Goal: Task Accomplishment & Management: Use online tool/utility

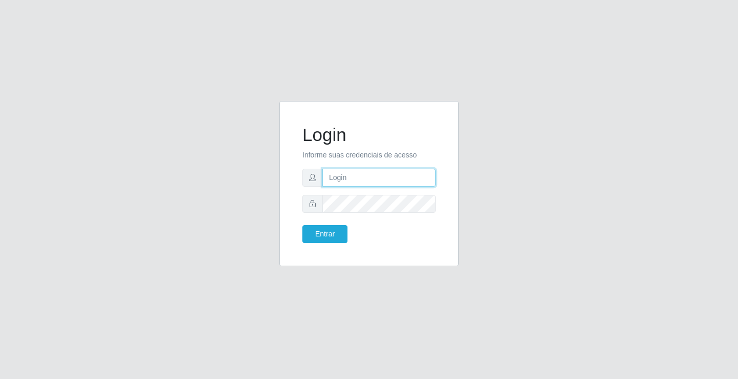
click at [366, 179] on input "text" at bounding box center [378, 178] width 113 height 18
type input "ediane@ideal"
click at [302, 225] on button "Entrar" at bounding box center [324, 234] width 45 height 18
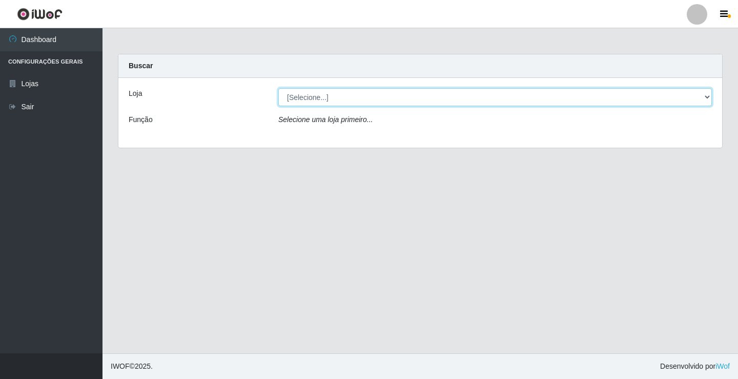
click at [328, 103] on select "[Selecione...] Ideal - Conceição" at bounding box center [495, 97] width 434 height 18
select select "231"
click at [278, 88] on select "[Selecione...] Ideal - Conceição" at bounding box center [495, 97] width 434 height 18
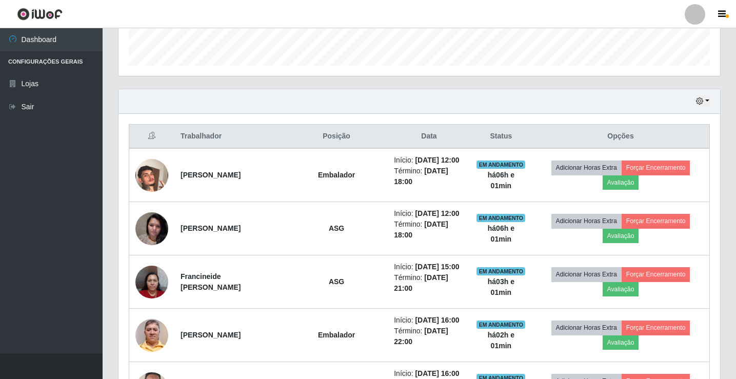
scroll to position [256, 0]
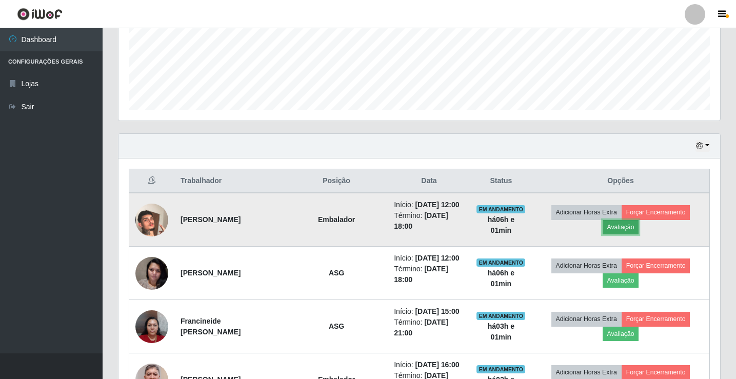
click at [623, 227] on button "Avaliação" at bounding box center [620, 227] width 36 height 14
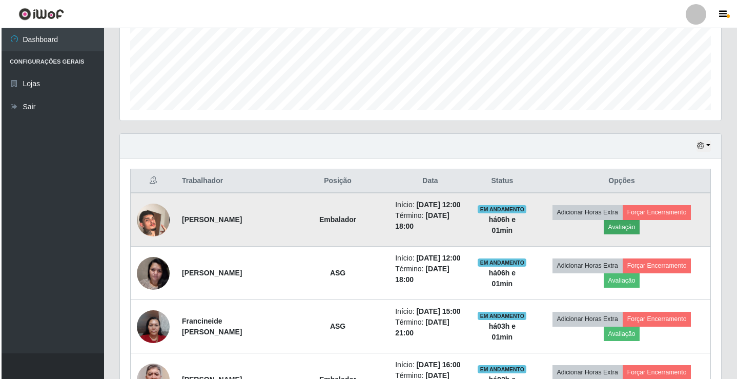
scroll to position [213, 596]
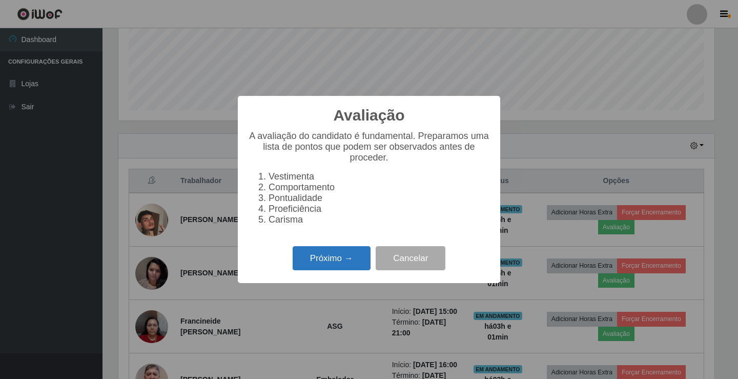
click at [337, 264] on button "Próximo →" at bounding box center [332, 258] width 78 height 24
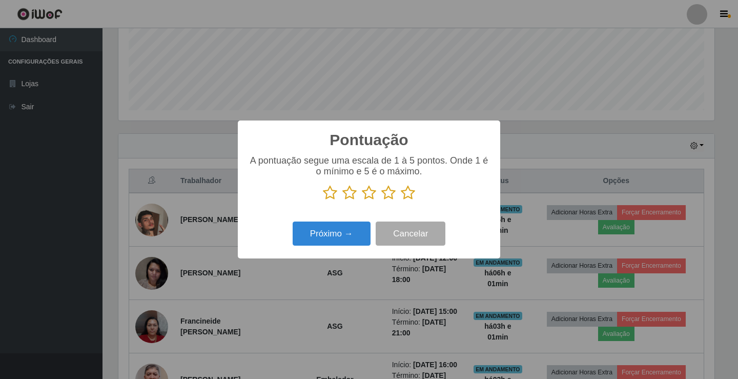
click at [408, 192] on icon at bounding box center [408, 192] width 14 height 15
click at [401, 200] on input "radio" at bounding box center [401, 200] width 0 height 0
click at [342, 230] on button "Próximo →" at bounding box center [332, 233] width 78 height 24
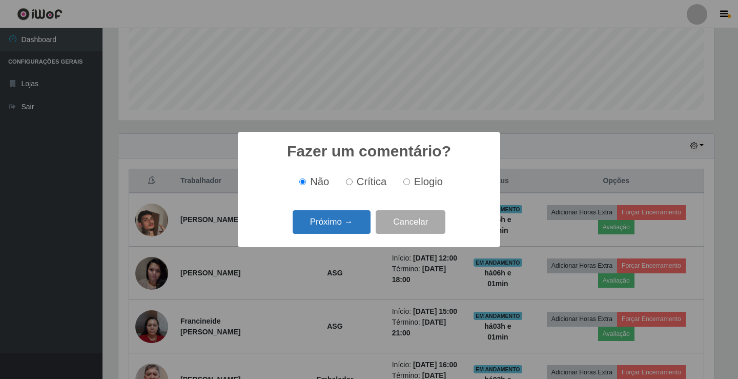
click at [360, 221] on button "Próximo →" at bounding box center [332, 222] width 78 height 24
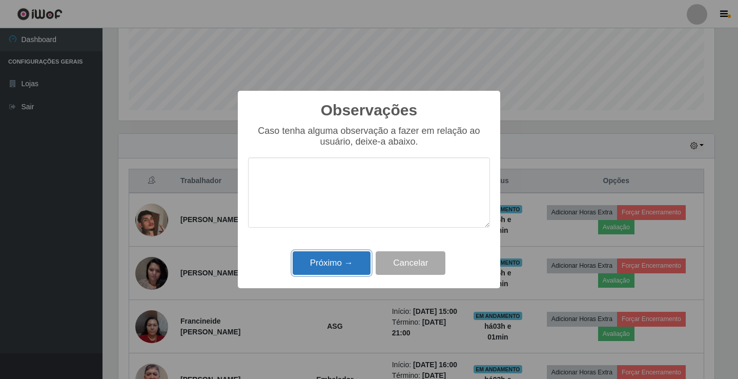
click at [360, 258] on button "Próximo →" at bounding box center [332, 263] width 78 height 24
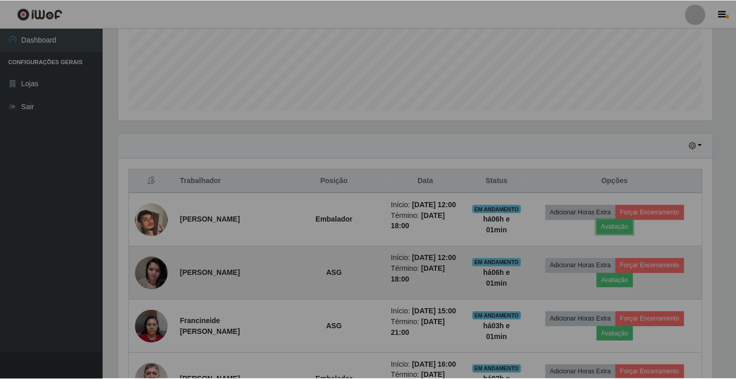
scroll to position [213, 601]
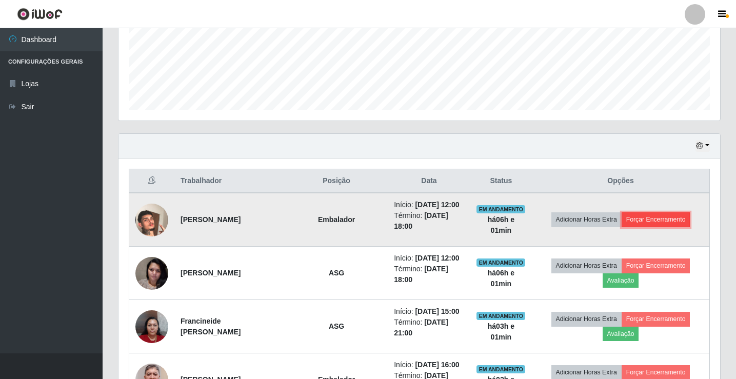
click at [678, 220] on button "Forçar Encerramento" at bounding box center [655, 219] width 69 height 14
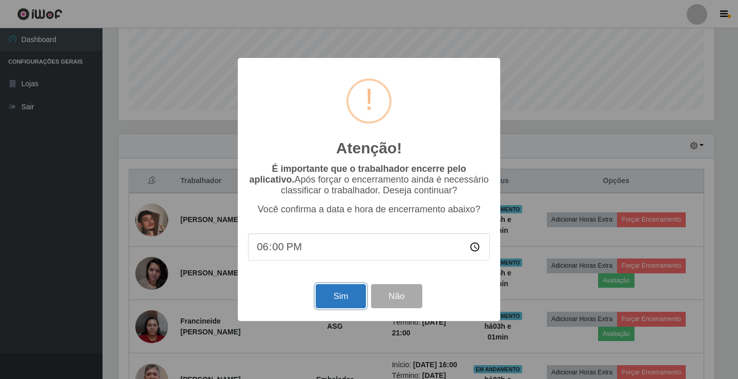
click at [347, 293] on button "Sim" at bounding box center [341, 296] width 50 height 24
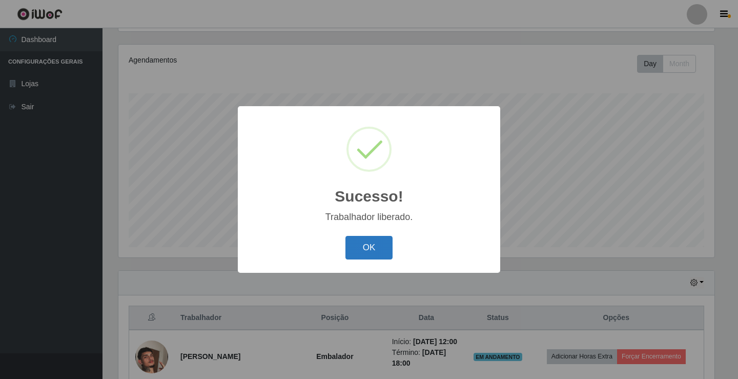
click at [373, 249] on button "OK" at bounding box center [369, 248] width 48 height 24
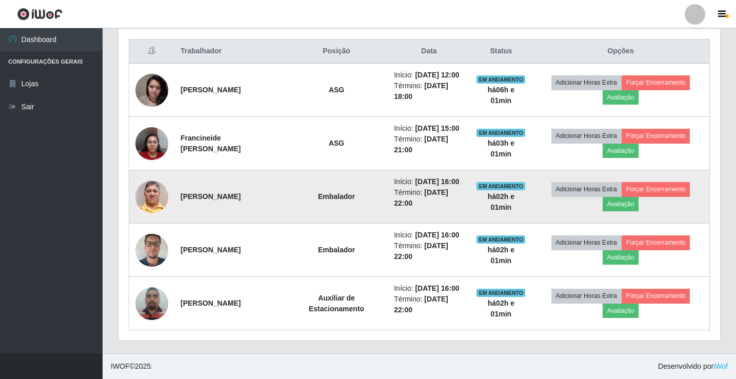
scroll to position [386, 0]
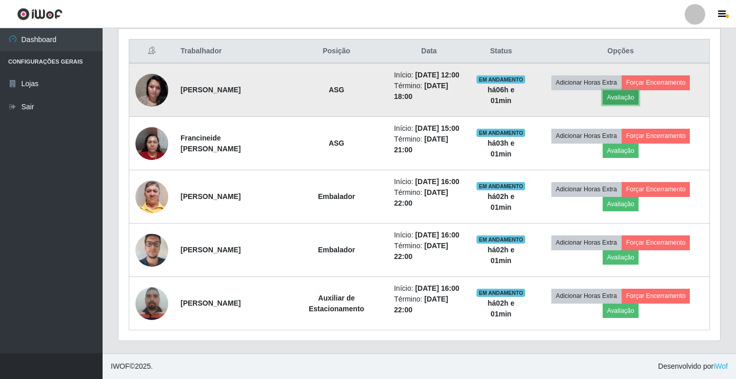
click at [616, 99] on button "Avaliação" at bounding box center [620, 97] width 36 height 14
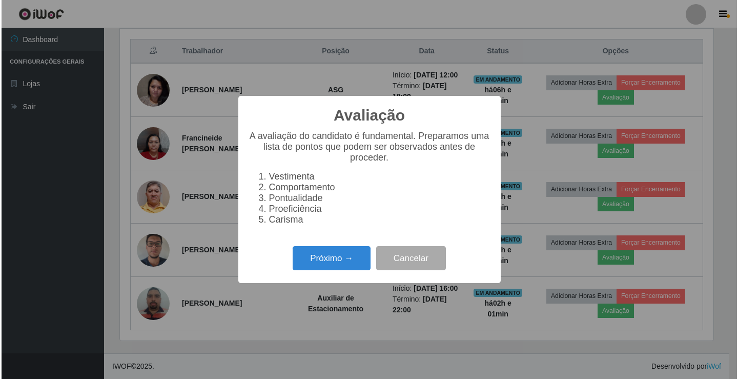
scroll to position [213, 596]
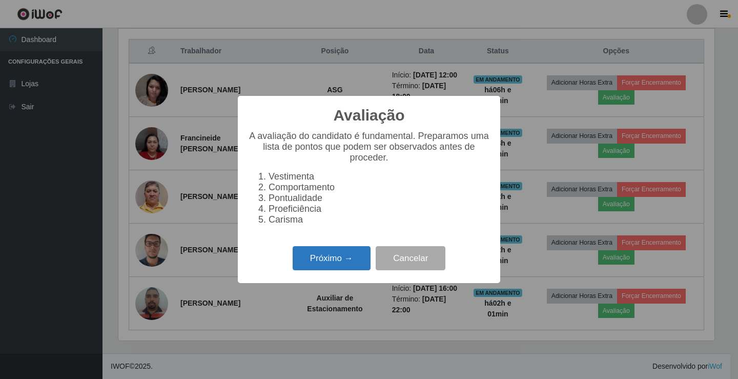
click at [317, 256] on button "Próximo →" at bounding box center [332, 258] width 78 height 24
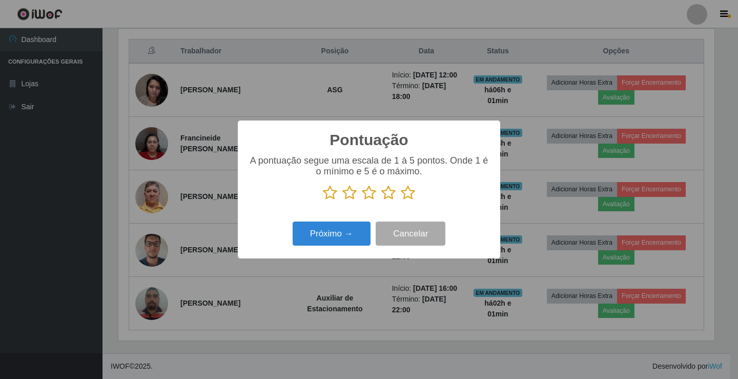
scroll to position [512363, 511979]
click at [406, 195] on icon at bounding box center [408, 192] width 14 height 15
click at [401, 200] on input "radio" at bounding box center [401, 200] width 0 height 0
click at [329, 233] on button "Próximo →" at bounding box center [332, 233] width 78 height 24
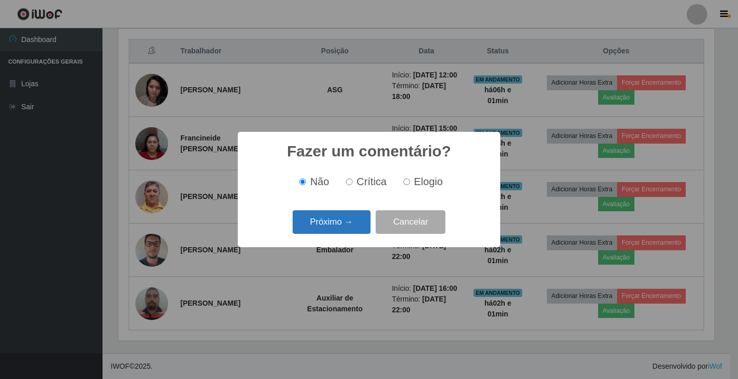
click at [335, 212] on button "Próximo →" at bounding box center [332, 222] width 78 height 24
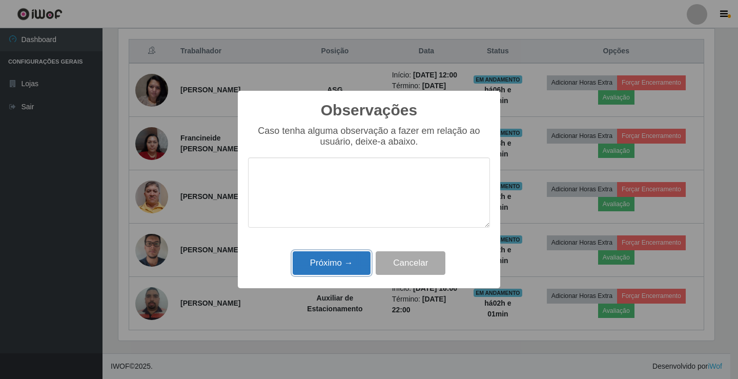
click at [347, 264] on button "Próximo →" at bounding box center [332, 263] width 78 height 24
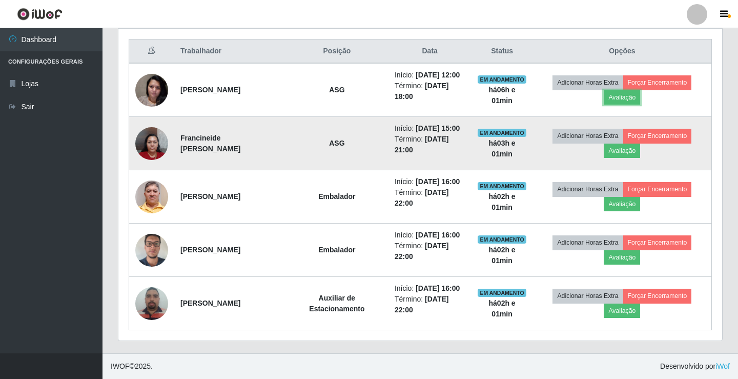
scroll to position [213, 601]
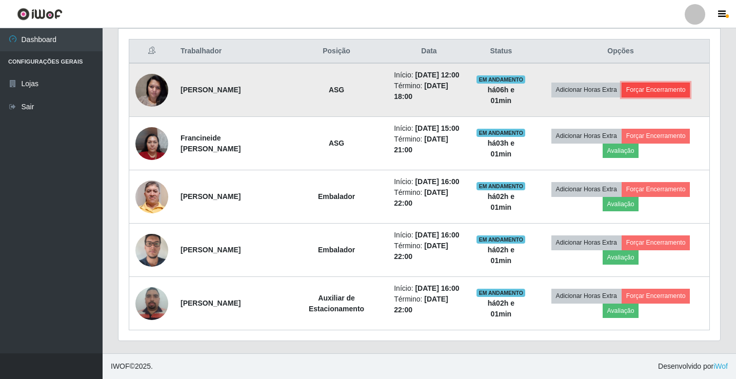
click at [661, 88] on button "Forçar Encerramento" at bounding box center [655, 90] width 69 height 14
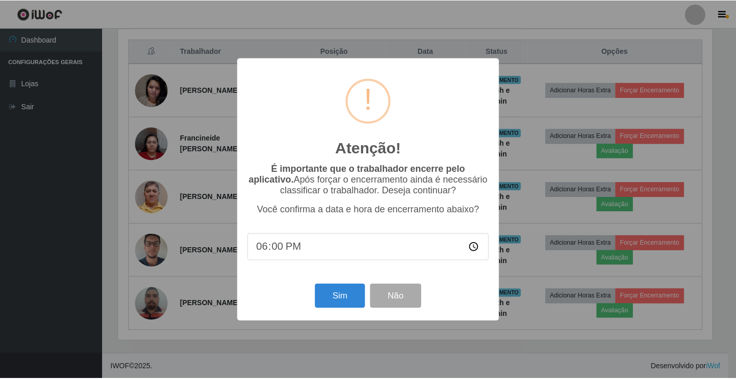
scroll to position [213, 596]
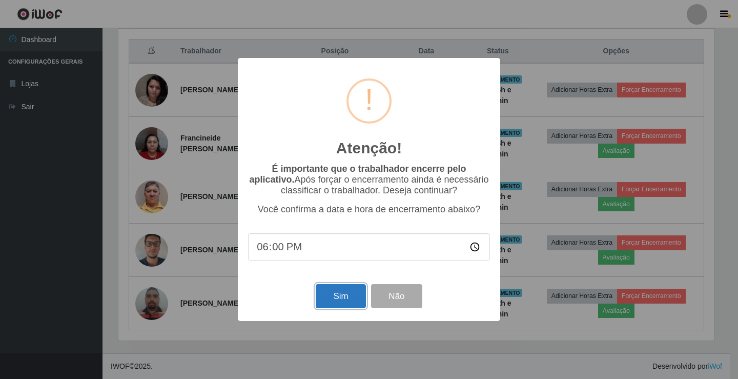
click at [350, 299] on button "Sim" at bounding box center [341, 296] width 50 height 24
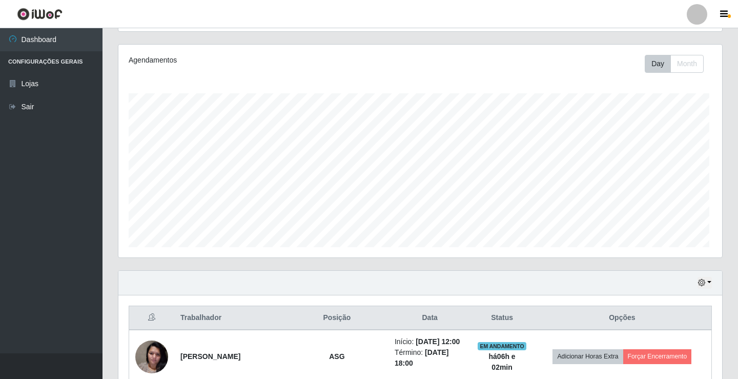
scroll to position [0, 0]
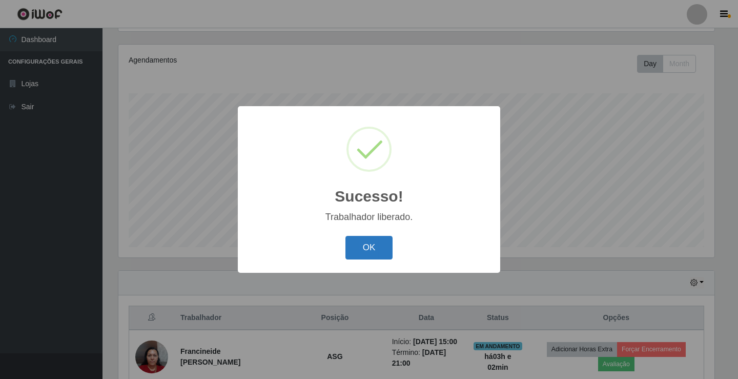
click at [374, 241] on button "OK" at bounding box center [369, 248] width 48 height 24
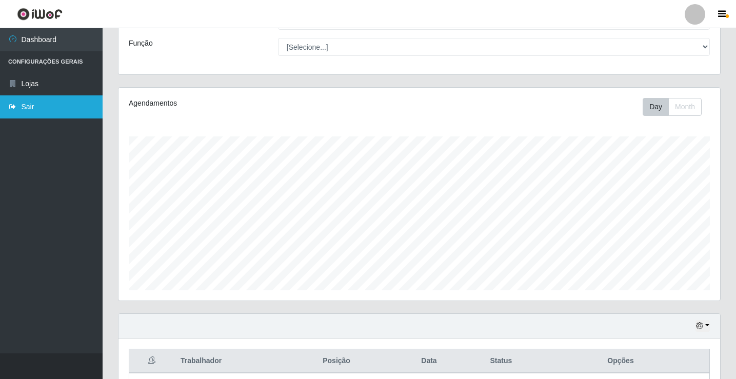
click at [23, 97] on link "Sair" at bounding box center [51, 106] width 103 height 23
